Goal: Task Accomplishment & Management: Manage account settings

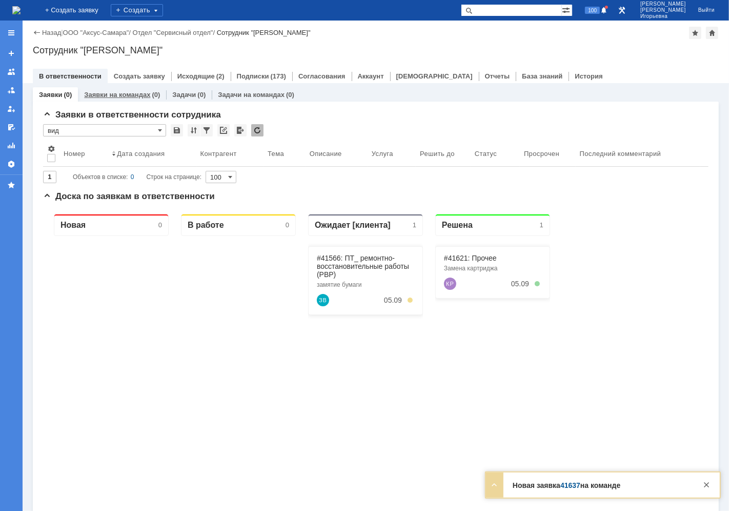
click at [119, 95] on link "Заявки на командах" at bounding box center [117, 95] width 66 height 8
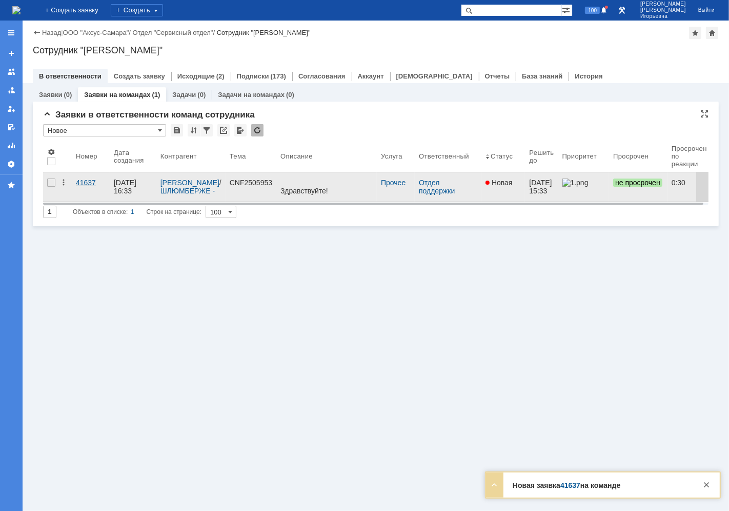
click at [85, 184] on div "41637" at bounding box center [91, 182] width 30 height 8
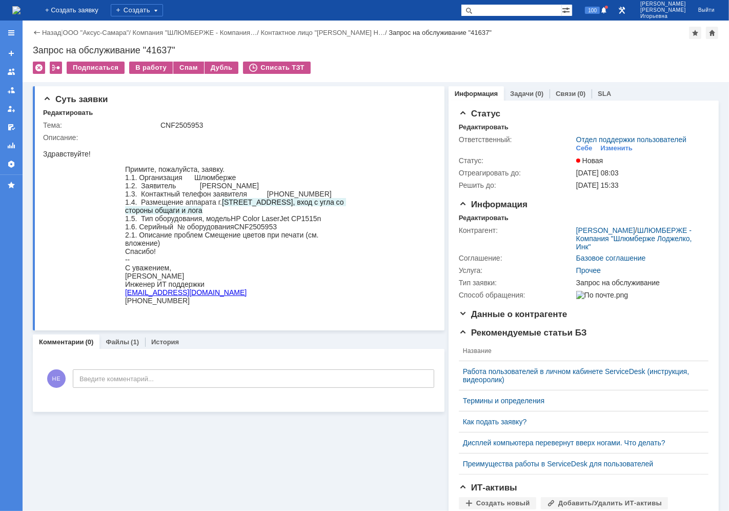
click at [21, 9] on img at bounding box center [16, 10] width 8 height 8
